Goal: Navigation & Orientation: Find specific page/section

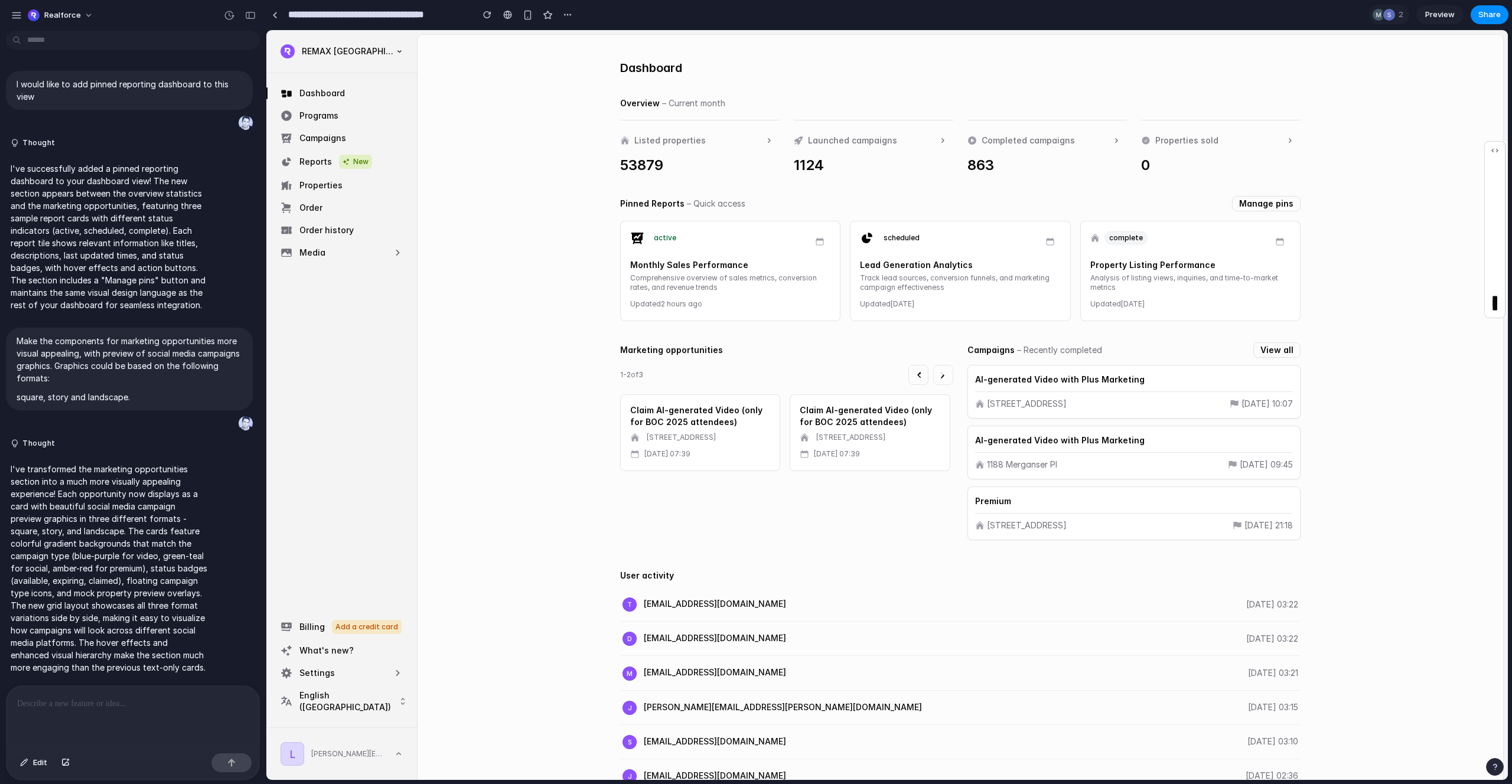
scroll to position [282, 0]
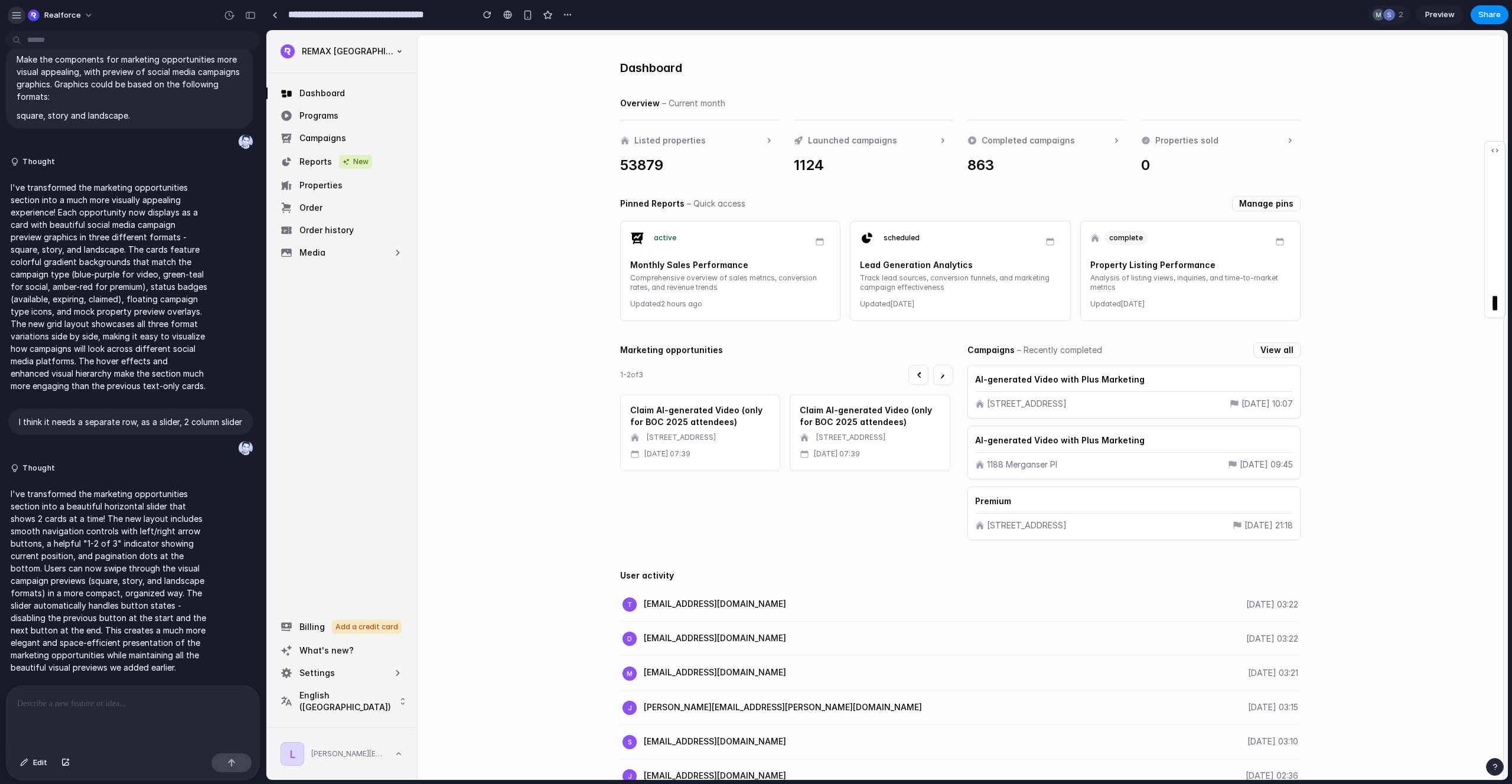
click at [14, 16] on div "button" at bounding box center [17, 15] width 11 height 11
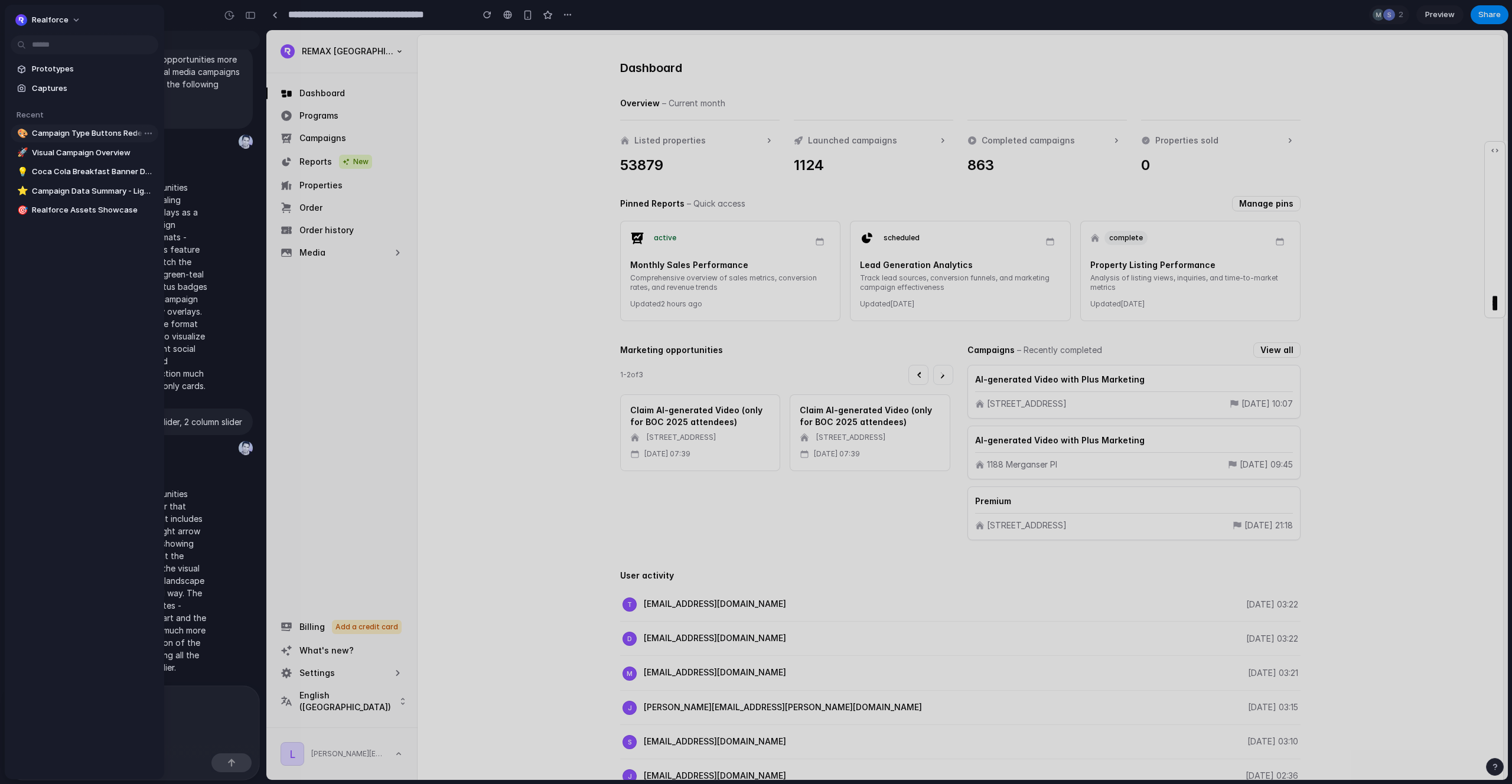
click at [81, 137] on span "Campaign Type Buttons Redesign" at bounding box center [92, 133] width 121 height 12
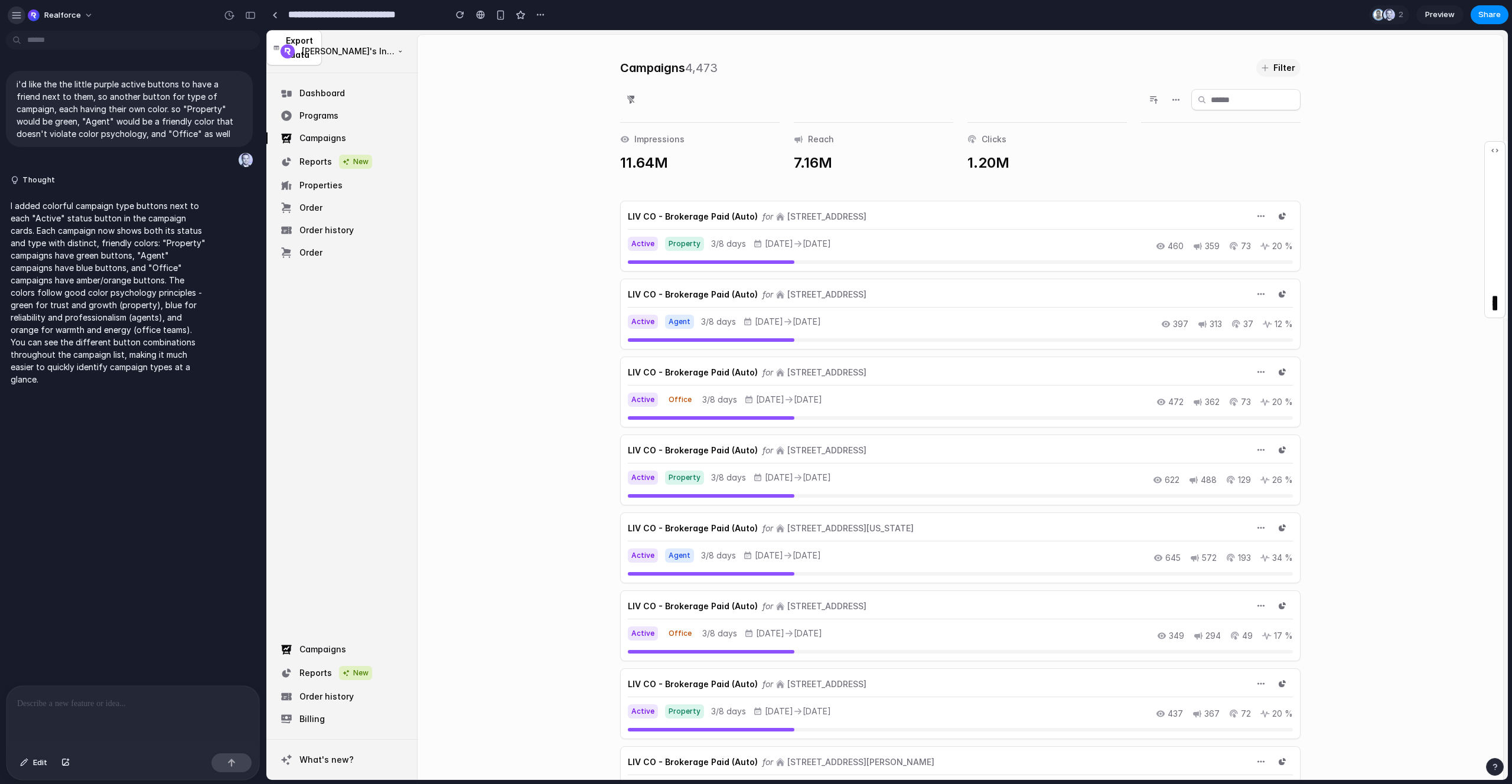
click at [16, 14] on div "button" at bounding box center [17, 15] width 11 height 11
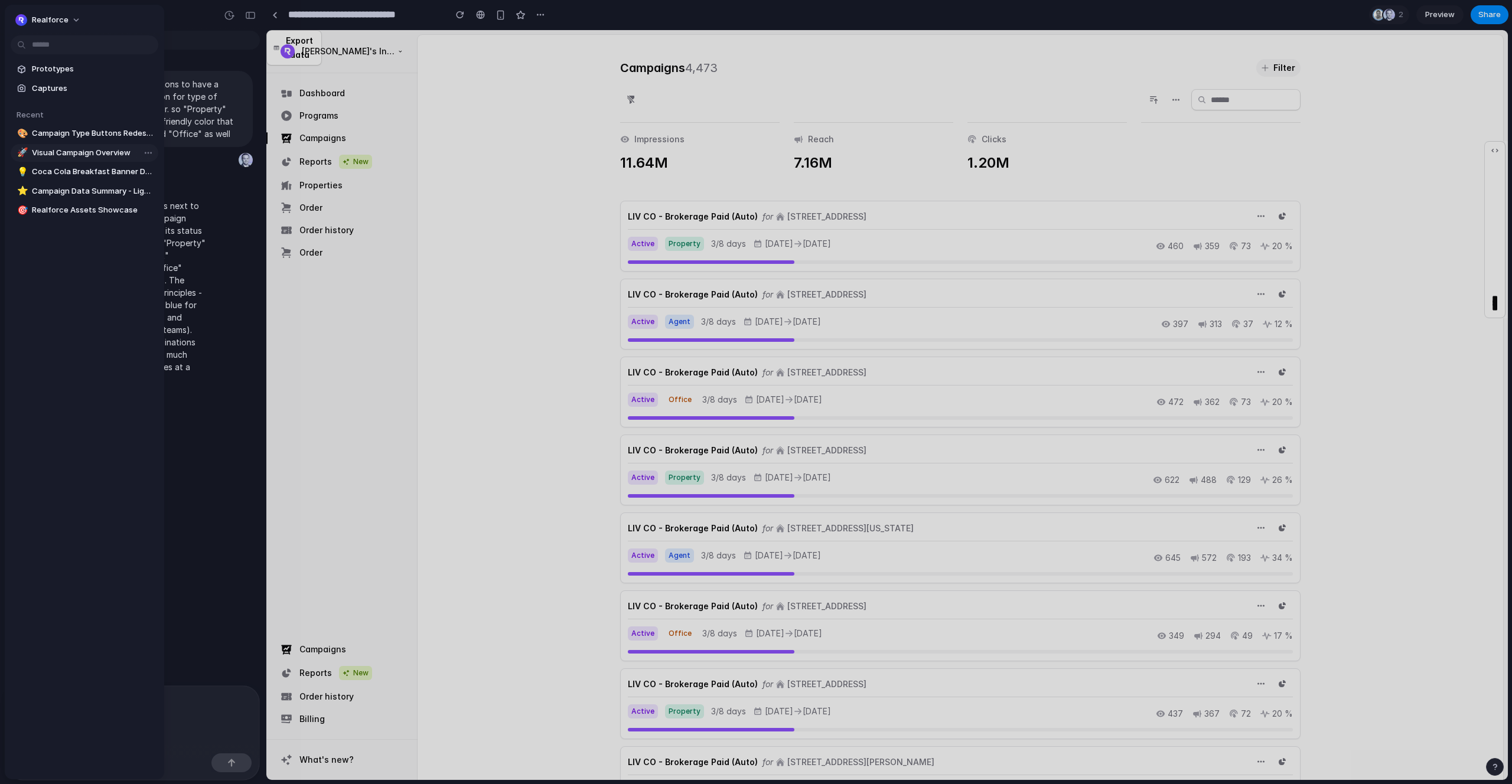
click at [74, 154] on span "Visual Campaign Overview" at bounding box center [92, 152] width 121 height 12
type input "**********"
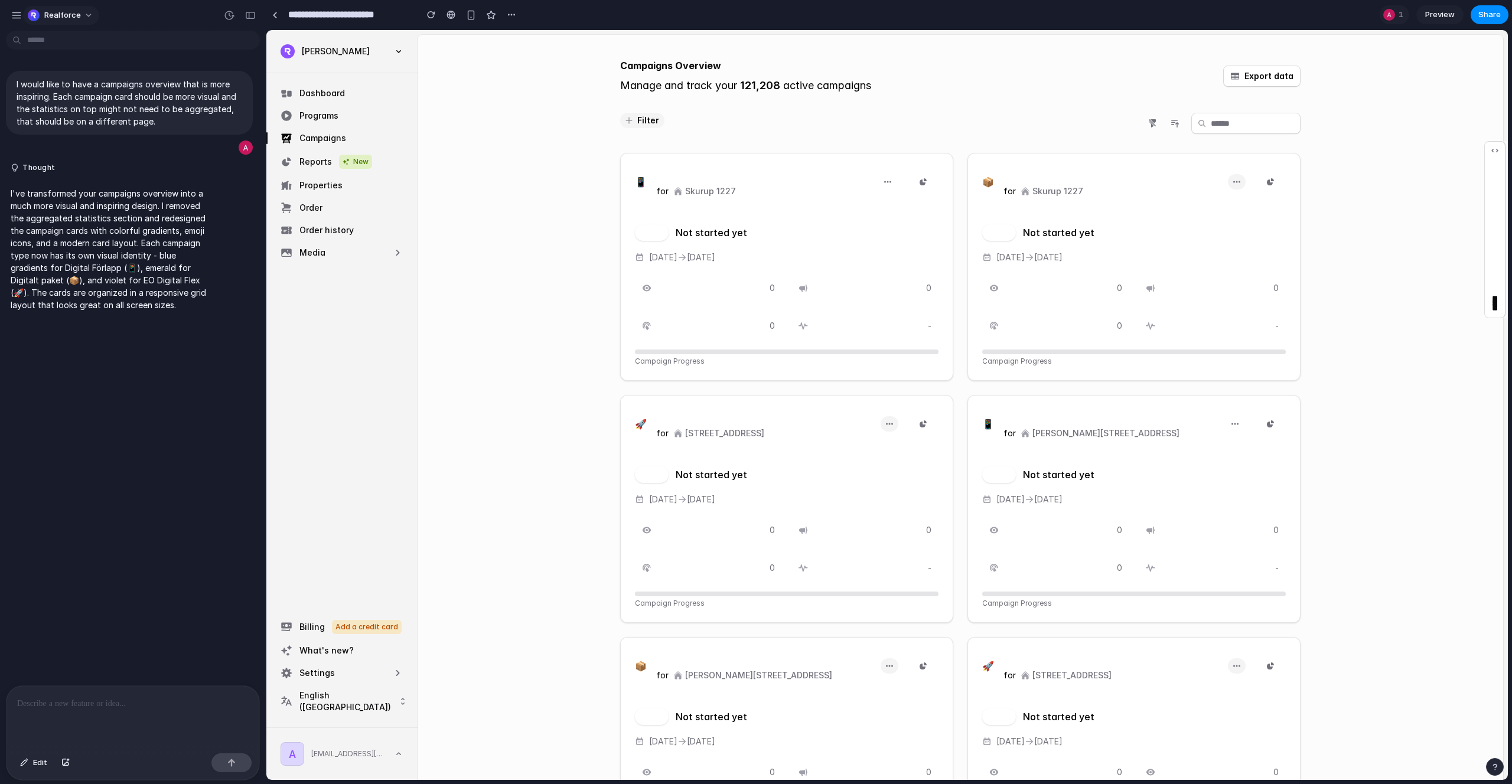
click at [62, 15] on span "Realforce" at bounding box center [62, 15] width 36 height 12
